Goal: Information Seeking & Learning: Learn about a topic

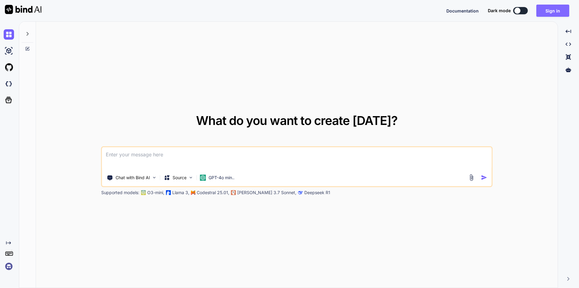
click at [548, 12] on button "Sign in" at bounding box center [552, 11] width 33 height 12
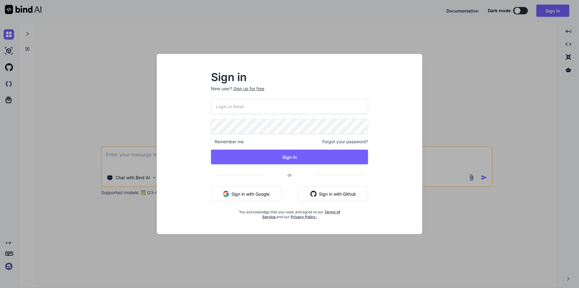
click at [225, 107] on input "email" at bounding box center [289, 106] width 157 height 15
type input "testai@yopmail.com"
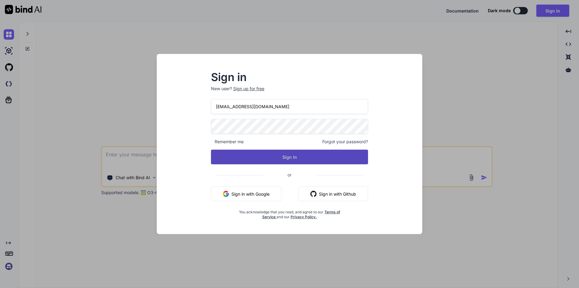
click at [284, 157] on button "Sign In" at bounding box center [289, 157] width 157 height 15
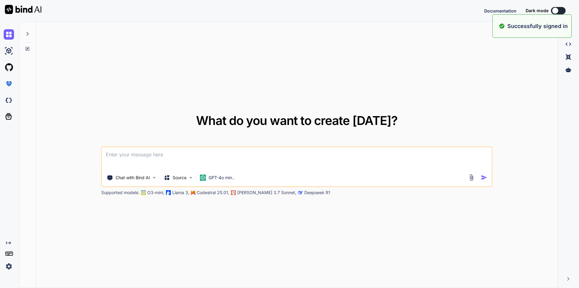
type textarea "x"
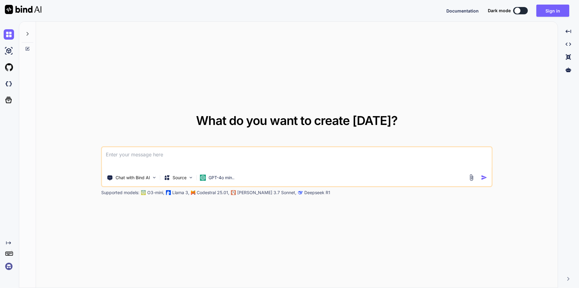
click at [118, 153] on textarea at bounding box center [296, 158] width 389 height 23
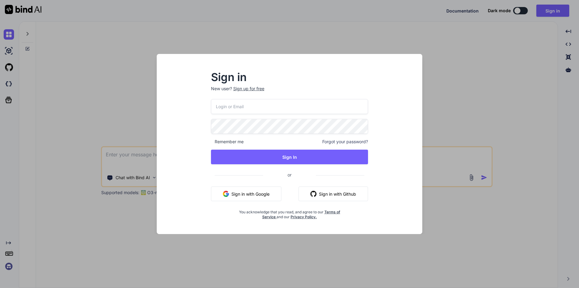
click at [240, 102] on input "email" at bounding box center [289, 106] width 157 height 15
type input "testai@yopmail.com"
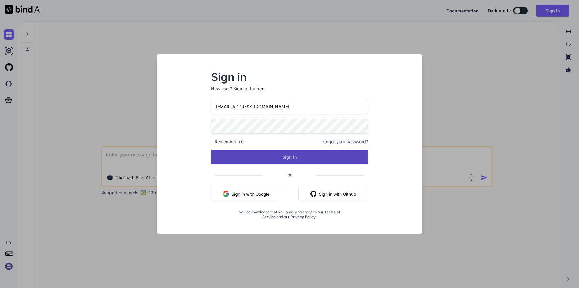
click at [279, 158] on button "Sign In" at bounding box center [289, 157] width 157 height 15
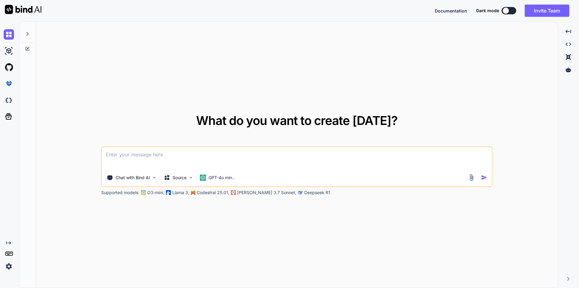
click at [133, 153] on textarea at bounding box center [296, 158] width 389 height 23
click at [234, 155] on textarea "Please elaborate thunk in react with a simple example" at bounding box center [296, 158] width 389 height 23
click at [242, 154] on textarea "Please elaborate thunk in react with a simple example and where it is used" at bounding box center [296, 158] width 389 height 23
type textarea "Please elaborate thunk in react with a simple example and where it is used"
click at [484, 177] on img "button" at bounding box center [484, 177] width 6 height 6
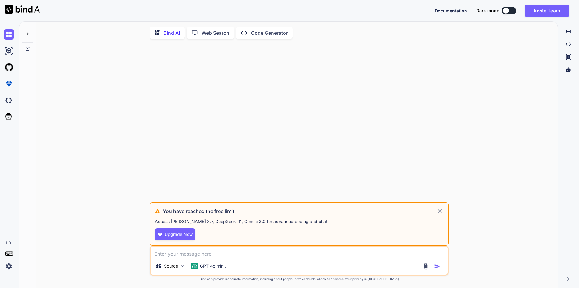
click at [441, 213] on icon at bounding box center [440, 211] width 4 height 4
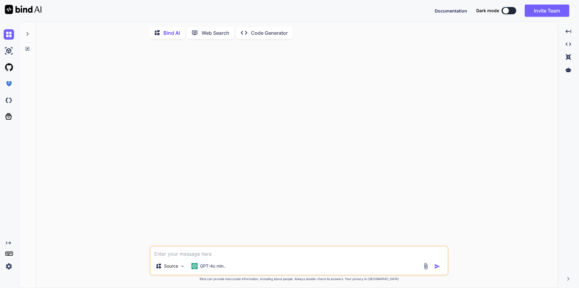
click at [184, 256] on textarea at bounding box center [299, 252] width 297 height 11
click at [186, 255] on textarea at bounding box center [299, 252] width 297 height 11
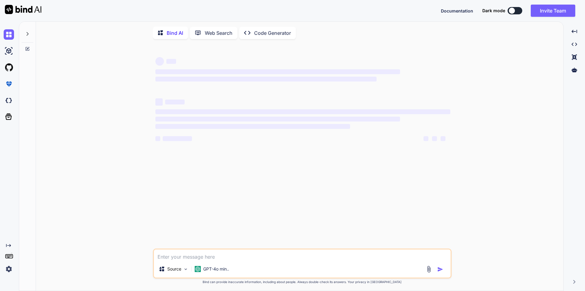
click at [183, 253] on textarea at bounding box center [302, 254] width 297 height 11
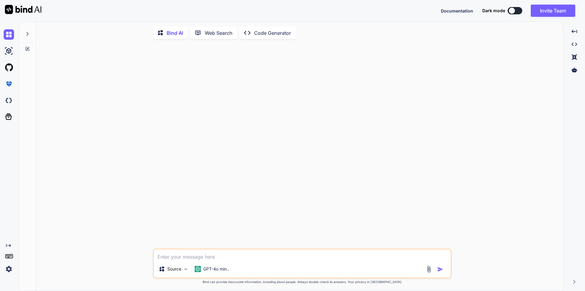
type textarea "x"
click at [183, 253] on textarea at bounding box center [302, 254] width 297 height 11
type textarea "p"
type textarea "x"
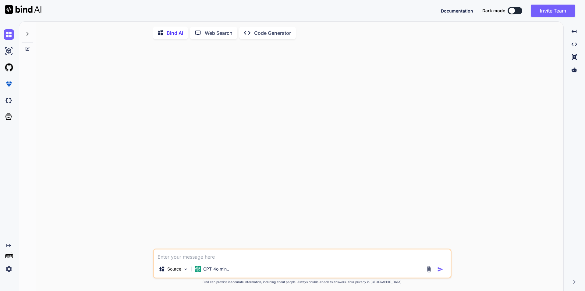
type textarea "P"
type textarea "x"
type textarea "Pl"
type textarea "x"
type textarea "Ple"
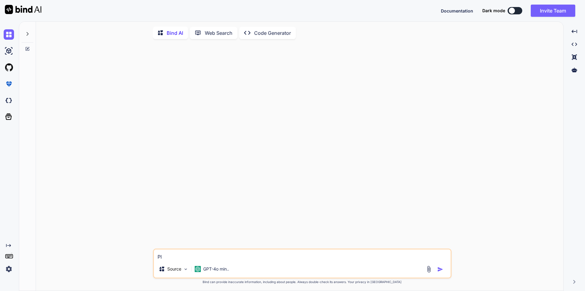
type textarea "x"
type textarea "Plea"
type textarea "x"
type textarea "Pleas"
type textarea "x"
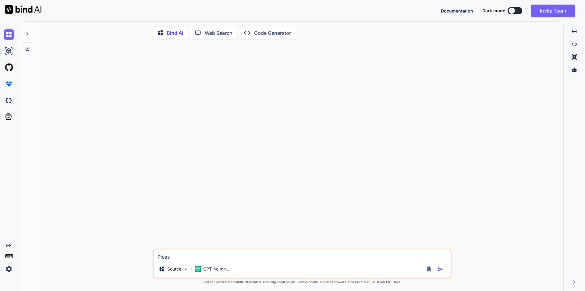
type textarea "Please"
type textarea "x"
type textarea "Please"
type textarea "x"
type textarea "Please e"
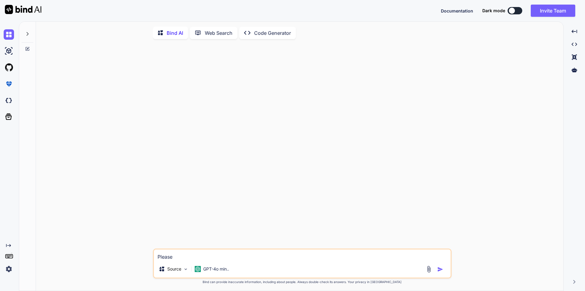
type textarea "x"
type textarea "Please el"
type textarea "x"
type textarea "Please ele"
type textarea "x"
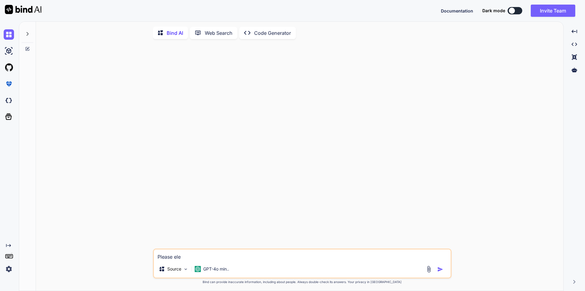
type textarea "Please el"
type textarea "x"
type textarea "Please ela"
type textarea "x"
type textarea "Please elab"
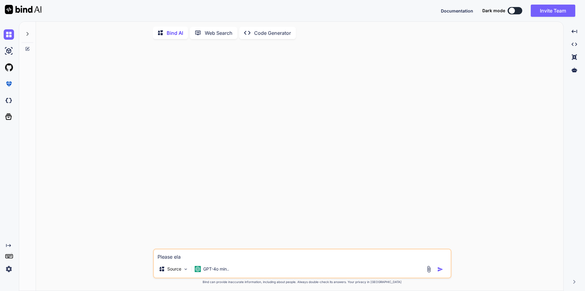
type textarea "x"
type textarea "Please elabo"
type textarea "x"
type textarea "Please elabor"
type textarea "x"
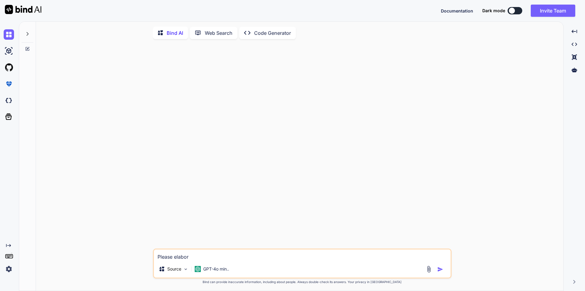
type textarea "Please elabora"
type textarea "x"
type textarea "Please elaborat"
type textarea "x"
type textarea "Please elaborate"
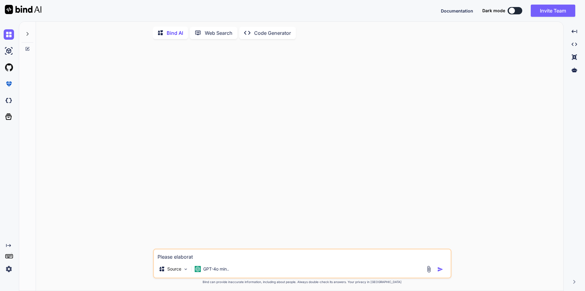
type textarea "x"
type textarea "Please elaborate"
type textarea "x"
type textarea "Please elaborate t"
type textarea "x"
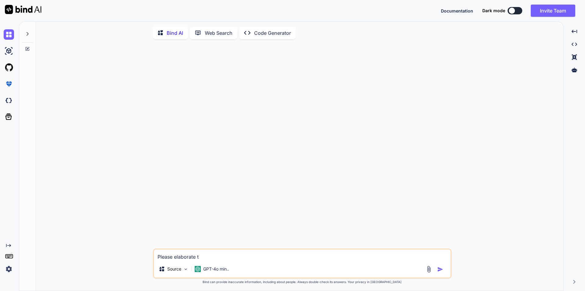
type textarea "Please elaborate th"
type textarea "x"
type textarea "Please elaborate the"
type textarea "x"
type textarea "Please elaborate the"
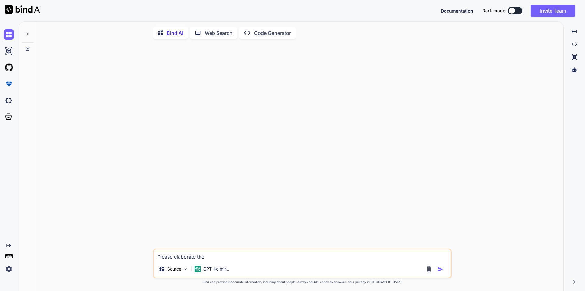
type textarea "x"
type textarea "Please elaborate the t"
type textarea "x"
type textarea "Please elaborate the th"
type textarea "x"
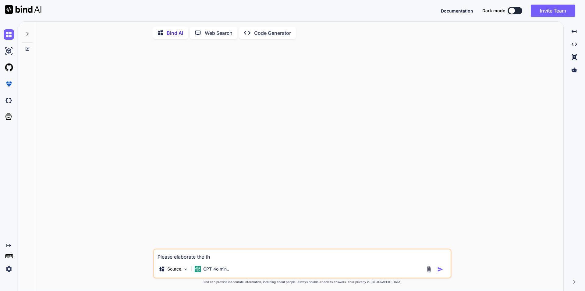
type textarea "Please elaborate the thu"
type textarea "x"
type textarea "Please elaborate the thun"
type textarea "x"
type textarea "Please elaborate the thunk"
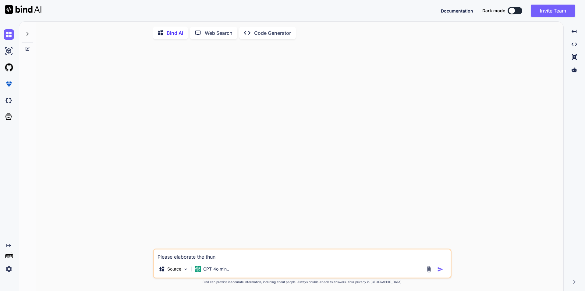
type textarea "x"
type textarea "Please elaborate the thunk"
type textarea "x"
type textarea "Please elaborate the thunk i"
type textarea "x"
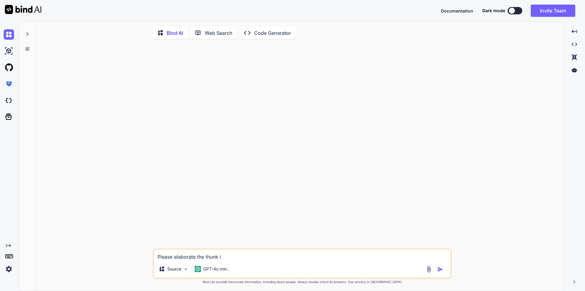
type textarea "Please elaborate the thunk i"
type textarea "x"
type textarea "Please elaborate the thunk i ="
type textarea "x"
type textarea "Please elaborate the thunk i =n"
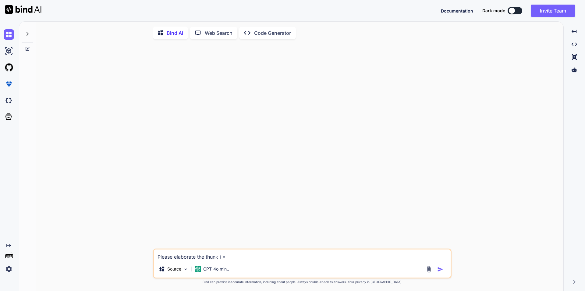
type textarea "x"
type textarea "Please elaborate the thunk i =n"
type textarea "x"
type textarea "Please elaborate the thunk i =n r"
type textarea "x"
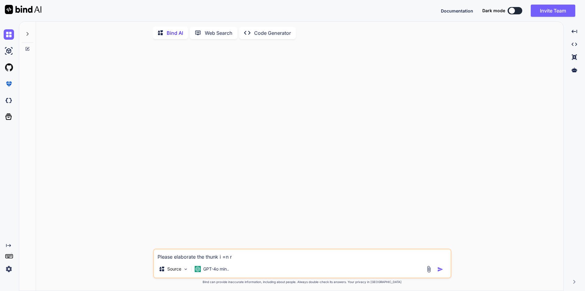
type textarea "Please elaborate the thunk i =n re"
type textarea "x"
type textarea "Please elaborate the thunk i =n rea"
type textarea "x"
type textarea "Please elaborate the thunk i =n re"
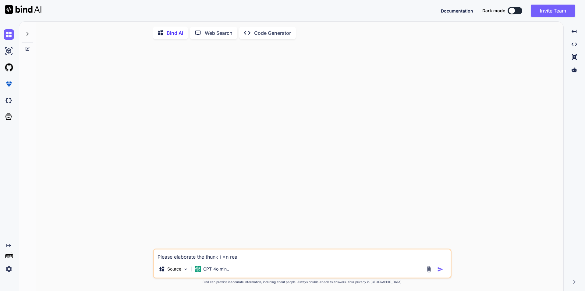
type textarea "x"
type textarea "Please elaborate the thunk i =n r"
type textarea "x"
type textarea "Please elaborate the thunk i =n"
type textarea "x"
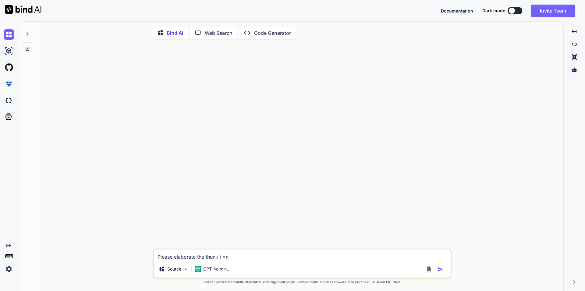
type textarea "Please elaborate the thunk i =n"
type textarea "x"
type textarea "Please elaborate the thunk i ="
type textarea "x"
type textarea "Please elaborate the thunk i"
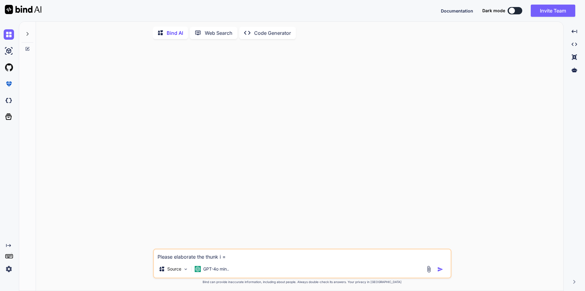
type textarea "x"
type textarea "Please elaborate the thunk i"
type textarea "x"
type textarea "Please elaborate the thunk in"
type textarea "x"
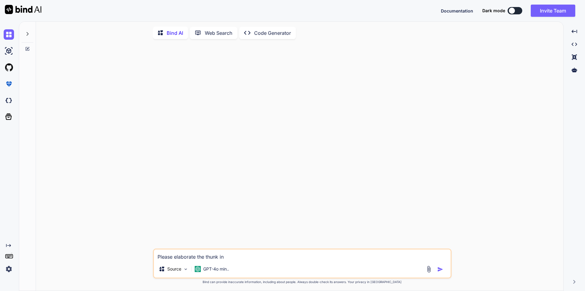
type textarea "Please elaborate the thunk in"
type textarea "x"
type textarea "Please elaborate the thunk in r"
type textarea "x"
type textarea "Please elaborate the thunk in re"
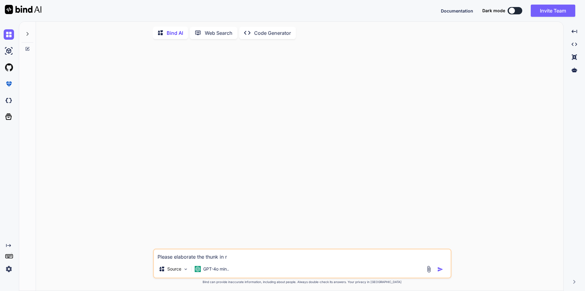
type textarea "x"
type textarea "Please elaborate the thunk in rea"
type textarea "x"
type textarea "Please elaborate the thunk in reac"
type textarea "x"
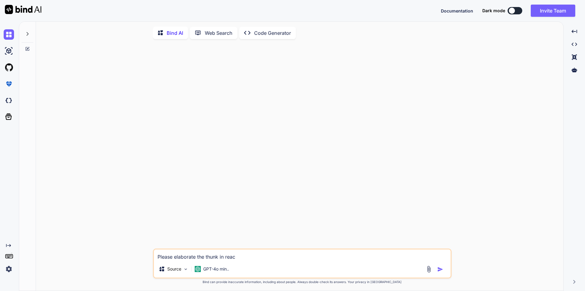
type textarea "Please elaborate the thunk in react"
type textarea "x"
type textarea "Please elaborate the thunk in react"
type textarea "x"
type textarea "Please elaborate the thunk in react w"
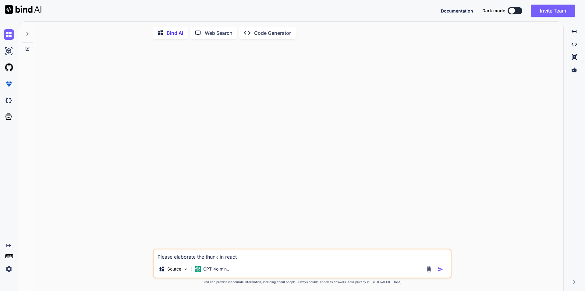
type textarea "x"
type textarea "Please elaborate the thunk in react wi"
type textarea "x"
type textarea "Please elaborate the thunk in react wit"
type textarea "x"
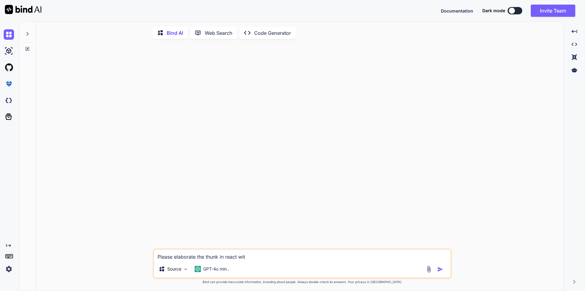
type textarea "Please elaborate the thunk in react with"
type textarea "x"
type textarea "Please elaborate the thunk in react with"
type textarea "x"
type textarea "Please elaborate the thunk in react with a"
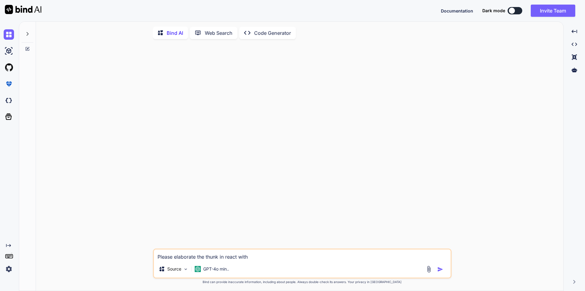
type textarea "x"
type textarea "Please elaborate the thunk in react with a"
type textarea "x"
type textarea "Please elaborate the thunk in react with a s"
type textarea "x"
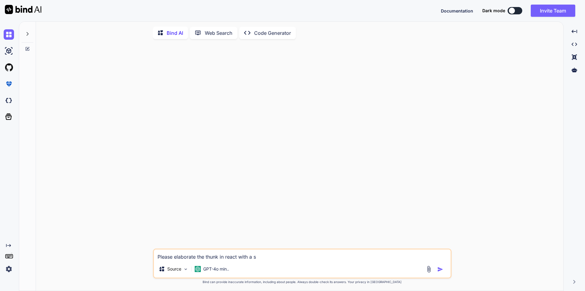
type textarea "Please elaborate the thunk in react with a si"
type textarea "x"
type textarea "Please elaborate the thunk in react with a sim"
type textarea "x"
type textarea "Please elaborate the thunk in react with a simp"
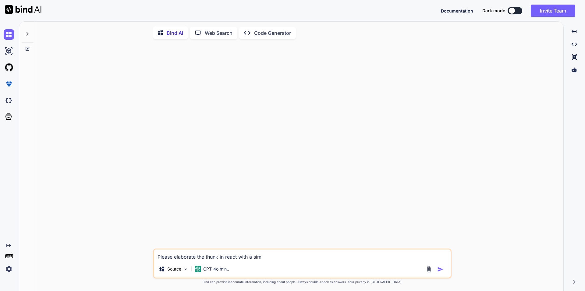
type textarea "x"
type textarea "Please elaborate the thunk in react with a simpl"
type textarea "x"
type textarea "Please elaborate the thunk in react with a simple"
type textarea "x"
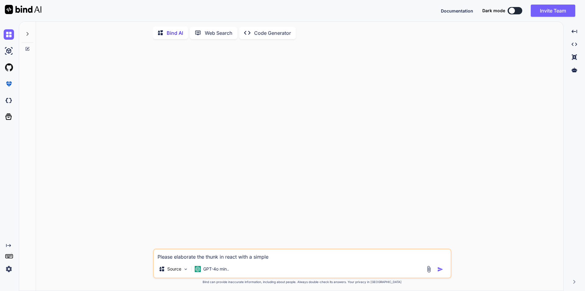
type textarea "Please elaborate the thunk in react with a simple"
type textarea "x"
type textarea "Please elaborate the thunk in react with a simple e"
type textarea "x"
type textarea "Please elaborate the thunk in react with a simple ex"
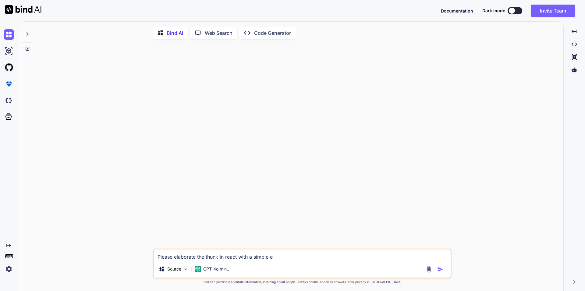
type textarea "x"
type textarea "Please elaborate the thunk in react with a simple exa"
type textarea "x"
type textarea "Please elaborate the thunk in react with a simple exam"
type textarea "x"
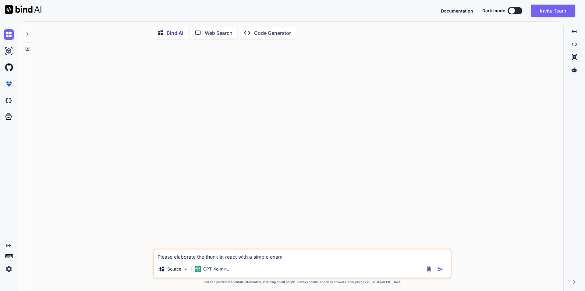
type textarea "Please elaborate the thunk in react with a simple examp"
type textarea "x"
type textarea "Please elaborate the thunk in react with a simple exampl"
type textarea "x"
type textarea "Please elaborate the thunk in react with a simple example"
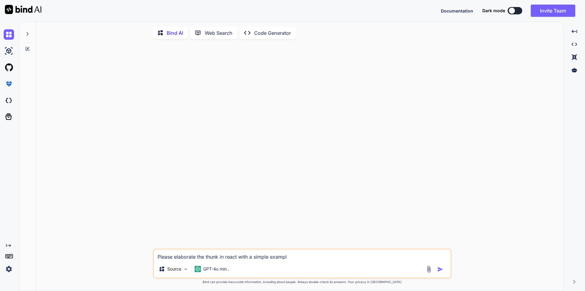
type textarea "x"
type textarea "Please elaborate the thunk in react with a simple example"
type textarea "x"
type textarea "Please elaborate the thunk in react with a simple example a"
type textarea "x"
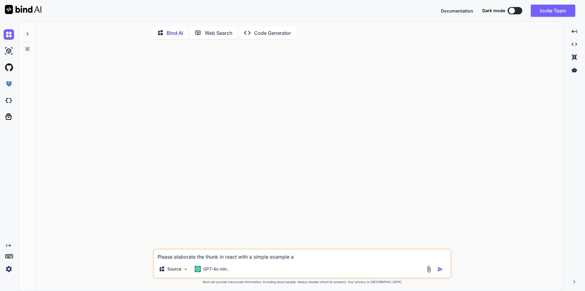
type textarea "Please elaborate the thunk in react with a simple example an"
type textarea "x"
type textarea "Please elaborate the thunk in react with a simple example and"
type textarea "x"
type textarea "Please elaborate the thunk in react with a simple example and"
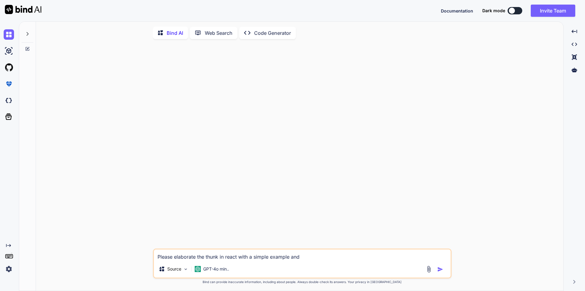
type textarea "x"
type textarea "Please elaborate the thunk in react with a simple example and e"
type textarea "x"
type textarea "Please elaborate the thunk in react with a simple example and ex"
type textarea "x"
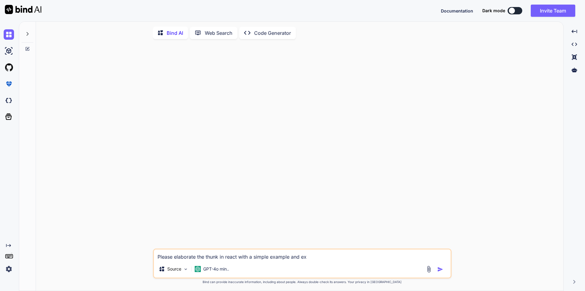
type textarea "Please elaborate the thunk in react with a simple example and exp"
type textarea "x"
type textarea "Please elaborate the thunk in react with a simple example and expl"
type textarea "x"
type textarea "Please elaborate the thunk in react with a simple example and expla"
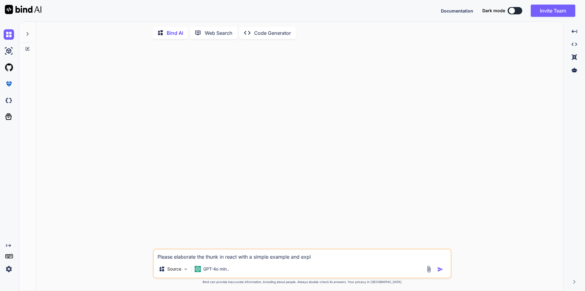
type textarea "x"
type textarea "Please elaborate the thunk in react with a simple example and explai"
type textarea "x"
type textarea "Please elaborate the thunk in react with a simple example and explain"
type textarea "x"
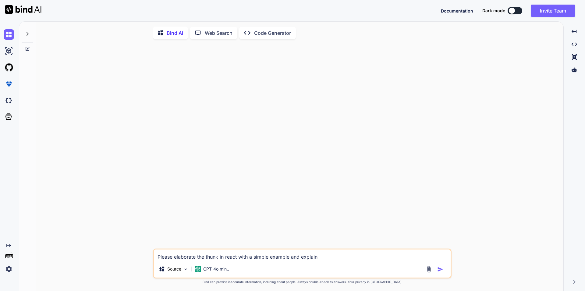
type textarea "Please elaborate the thunk in react with a simple example and explain"
type textarea "x"
type textarea "Please elaborate the thunk in react with a simple example and explain w"
type textarea "x"
type textarea "Please elaborate the thunk in react with a simple example and explain wh"
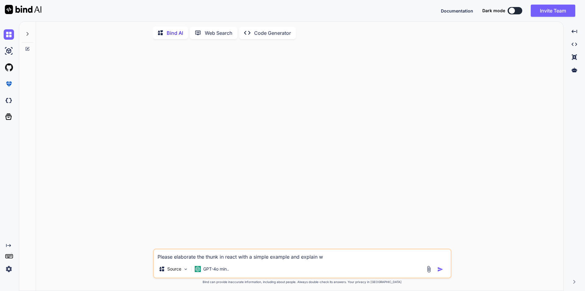
type textarea "x"
type textarea "Please elaborate the thunk in react with a simple example and explain why"
type textarea "x"
type textarea "Please elaborate the thunk in react with a simple example and explain why"
type textarea "x"
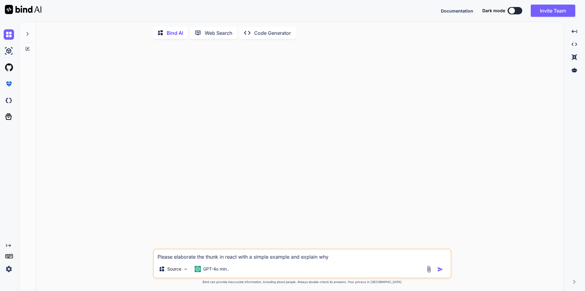
type textarea "Please elaborate the thunk in react with a simple example and explain why i"
type textarea "x"
type textarea "Please elaborate the thunk in react with a simple example and explain why it"
type textarea "x"
type textarea "Please elaborate the thunk in react with a simple example and explain why it"
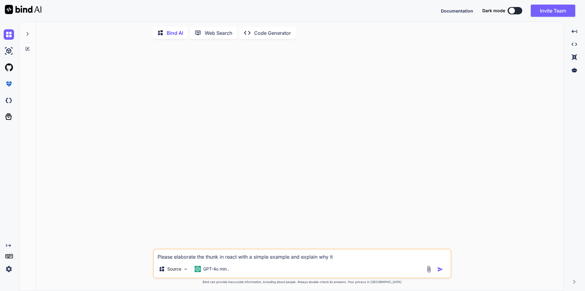
type textarea "x"
type textarea "Please elaborate the thunk in react with a simple example and explain why it i"
type textarea "x"
type textarea "Please elaborate the thunk in react with a simple example and explain why it is"
type textarea "x"
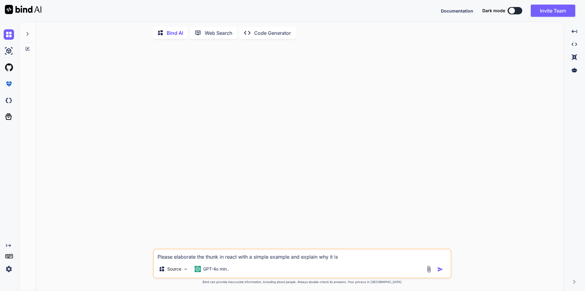
type textarea "Please elaborate the thunk in react with a simple example and explain why it is"
type textarea "x"
type textarea "Please elaborate the thunk in react with a simple example and explain why it is…"
type textarea "x"
type textarea "Please elaborate the thunk in react with a simple example and explain why it is…"
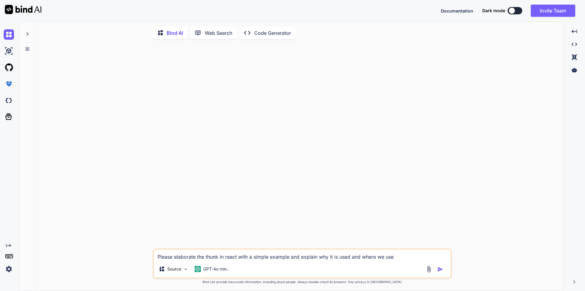
click at [184, 258] on textarea "Please elaborate the thunk in react with a simple example and explain why it is…" at bounding box center [302, 254] width 297 height 11
click at [440, 270] on img "button" at bounding box center [441, 269] width 6 height 6
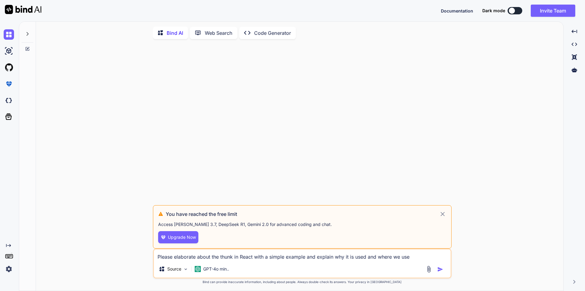
click at [442, 216] on icon at bounding box center [443, 214] width 4 height 4
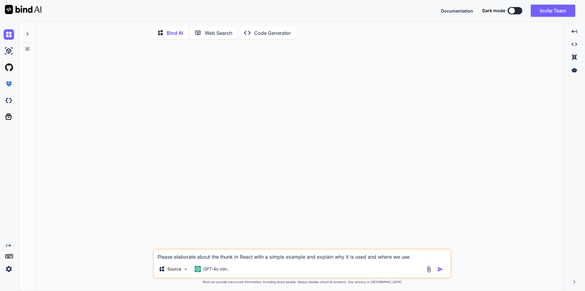
click at [438, 269] on img "button" at bounding box center [441, 269] width 6 height 6
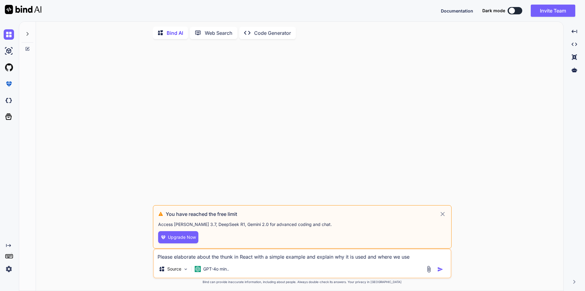
click at [443, 214] on icon at bounding box center [442, 213] width 7 height 7
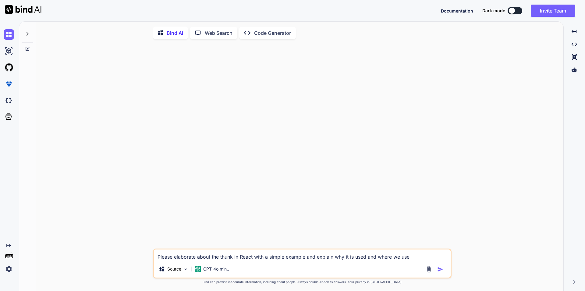
click at [214, 36] on p "Web Search" at bounding box center [219, 32] width 28 height 7
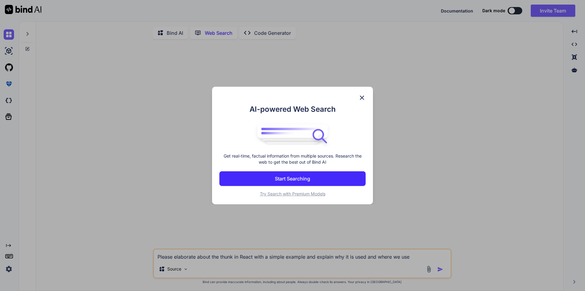
scroll to position [2, 0]
click at [363, 99] on img at bounding box center [362, 97] width 7 height 7
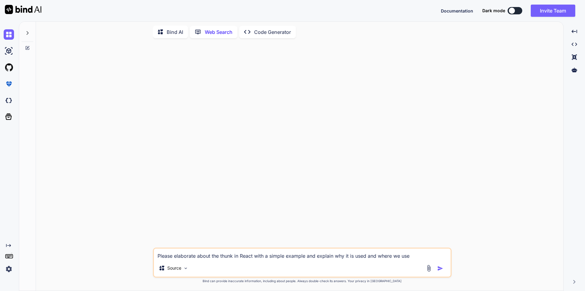
click at [174, 31] on p "Bind AI" at bounding box center [175, 31] width 16 height 7
click at [439, 271] on img "button" at bounding box center [441, 269] width 6 height 6
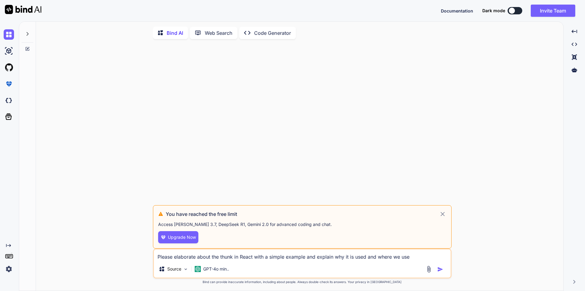
drag, startPoint x: 413, startPoint y: 260, endPoint x: 157, endPoint y: 257, distance: 255.9
click at [157, 257] on textarea "Please elaborate about the thunk in React with a simple example and explain why…" at bounding box center [302, 254] width 297 height 11
click at [217, 269] on p "GPT-4o min.." at bounding box center [216, 269] width 26 height 6
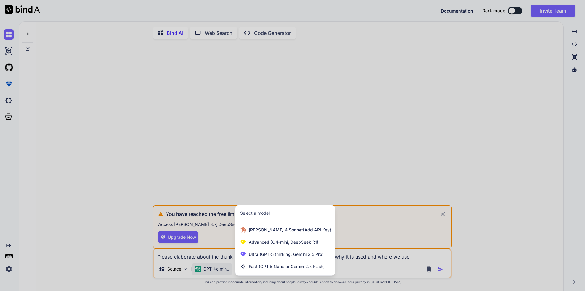
click at [182, 271] on div at bounding box center [292, 145] width 585 height 291
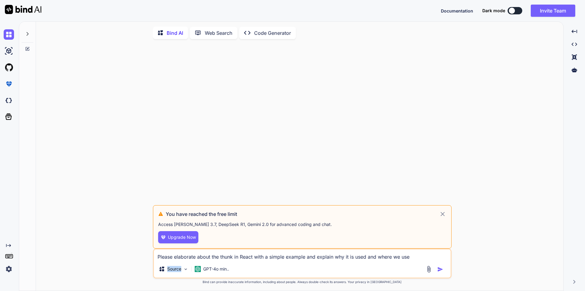
click at [182, 271] on div "Source" at bounding box center [173, 269] width 34 height 12
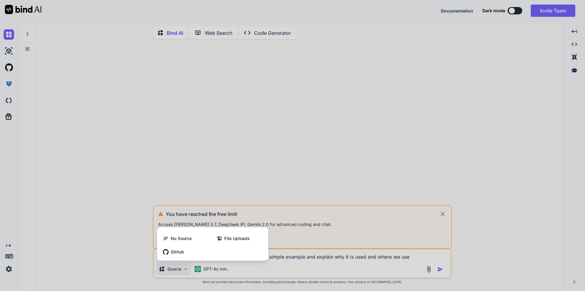
click at [211, 272] on div at bounding box center [292, 145] width 585 height 291
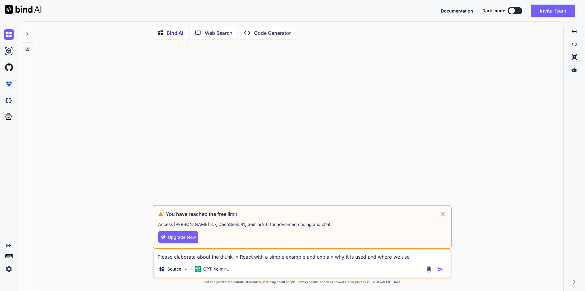
click at [211, 272] on p "GPT-4o min.." at bounding box center [216, 269] width 26 height 6
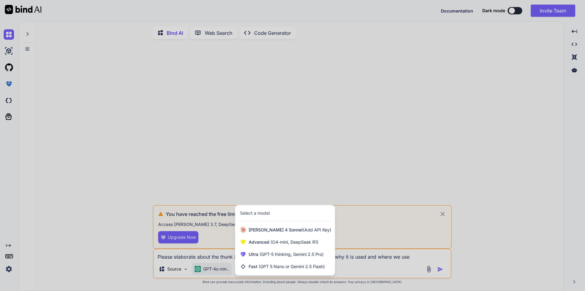
click at [211, 272] on div at bounding box center [292, 145] width 585 height 291
